Goal: Information Seeking & Learning: Learn about a topic

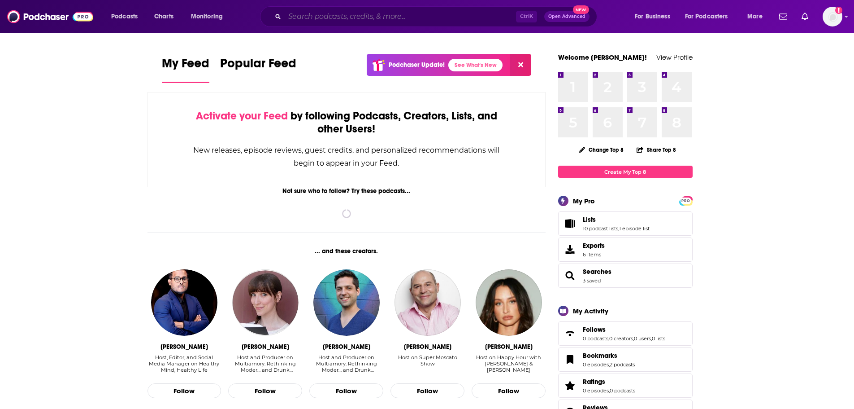
click at [318, 10] on input "Search podcasts, credits, & more..." at bounding box center [400, 16] width 231 height 14
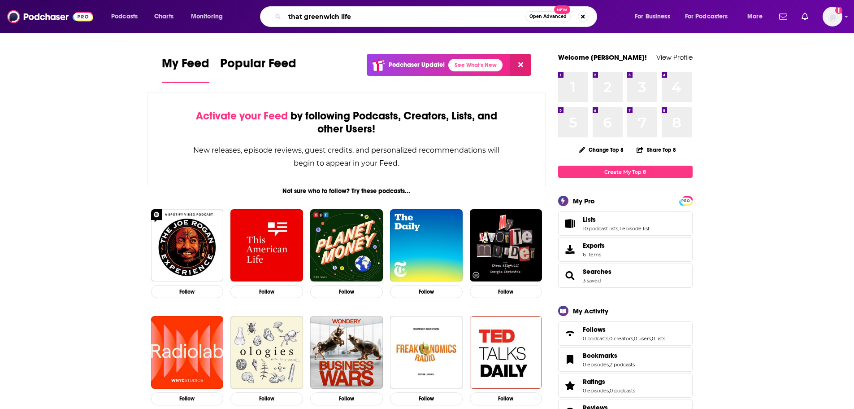
type input "that greenwich life"
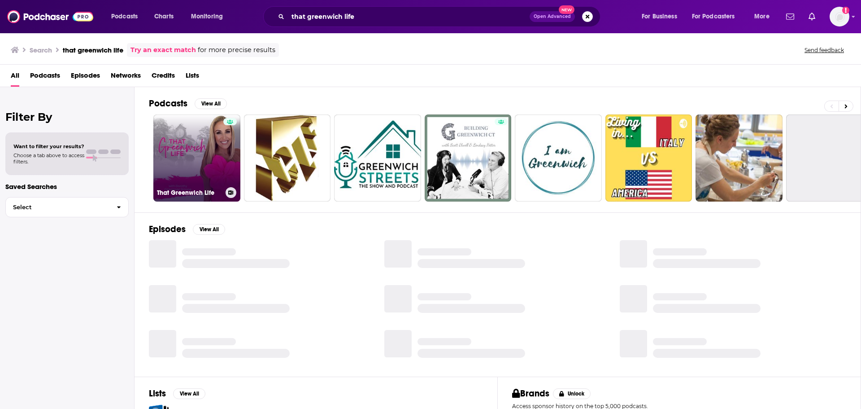
click at [228, 152] on div at bounding box center [229, 152] width 13 height 69
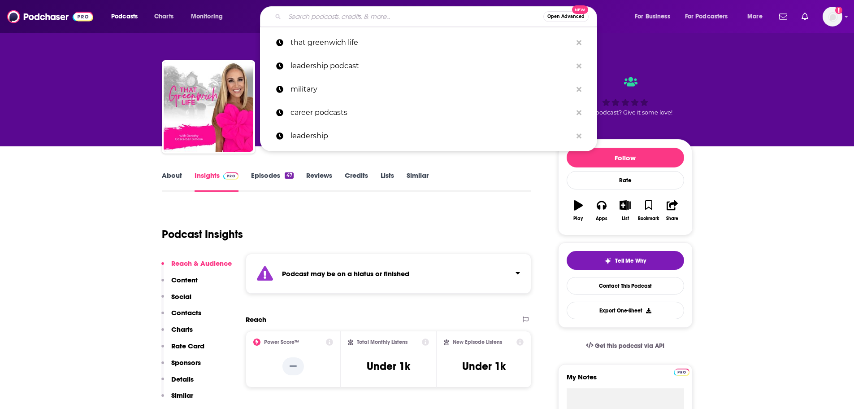
click at [326, 16] on input "Search podcasts, credits, & more..." at bounding box center [414, 16] width 259 height 14
paste input "That Greenwich Life"
type input "That Greenwich Life"
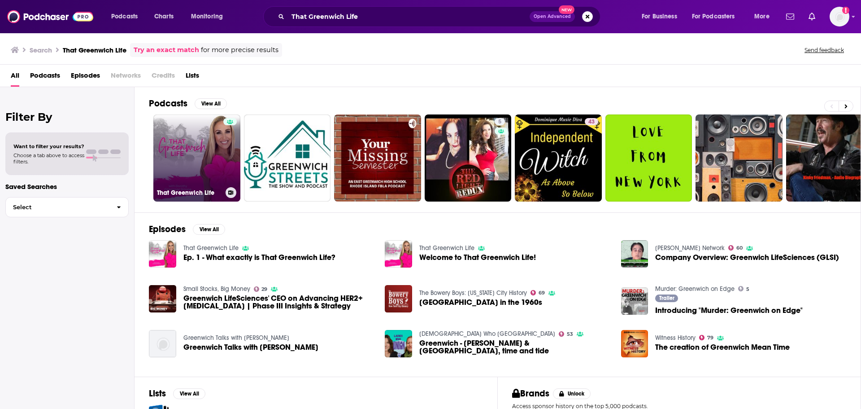
click at [196, 186] on link "That Greenwich Life" at bounding box center [196, 157] width 87 height 87
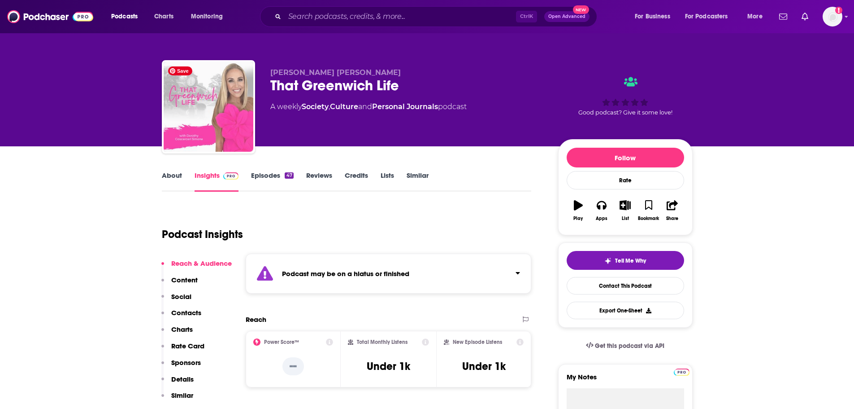
click at [227, 133] on img "That Greenwich Life" at bounding box center [209, 107] width 90 height 90
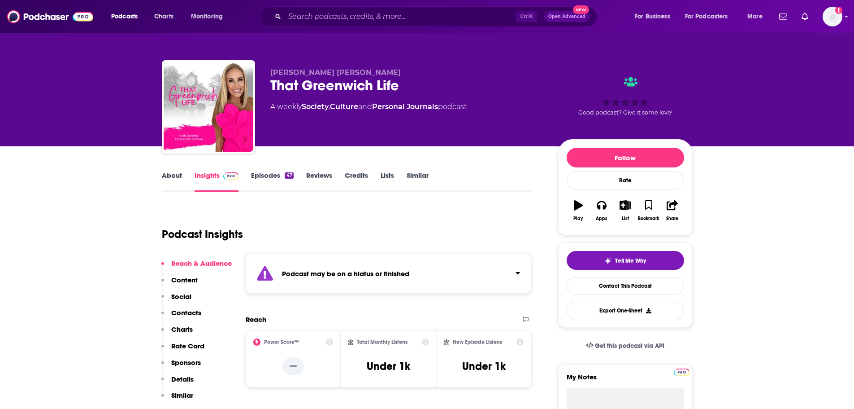
drag, startPoint x: 494, startPoint y: 106, endPoint x: 272, endPoint y: 61, distance: 226.6
click at [272, 61] on div "[PERSON_NAME] [PERSON_NAME] That Greenwich Life A weekly Society , Culture and …" at bounding box center [427, 108] width 531 height 97
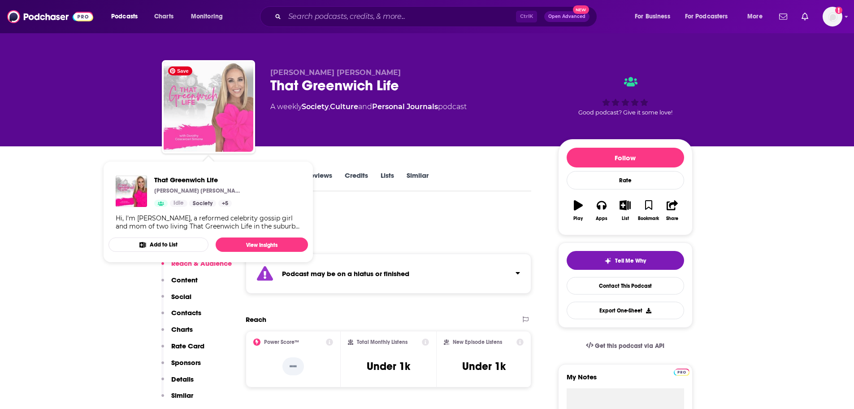
click at [224, 127] on img "That Greenwich Life" at bounding box center [209, 107] width 90 height 90
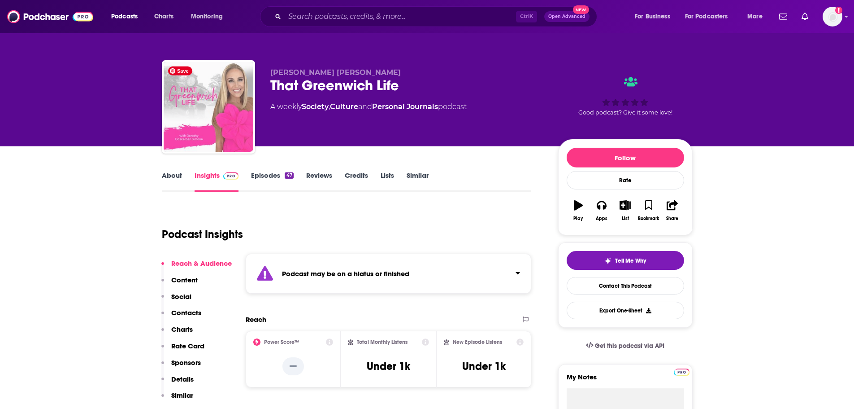
click at [243, 107] on img "That Greenwich Life" at bounding box center [209, 107] width 90 height 90
